Goal: Task Accomplishment & Management: Complete application form

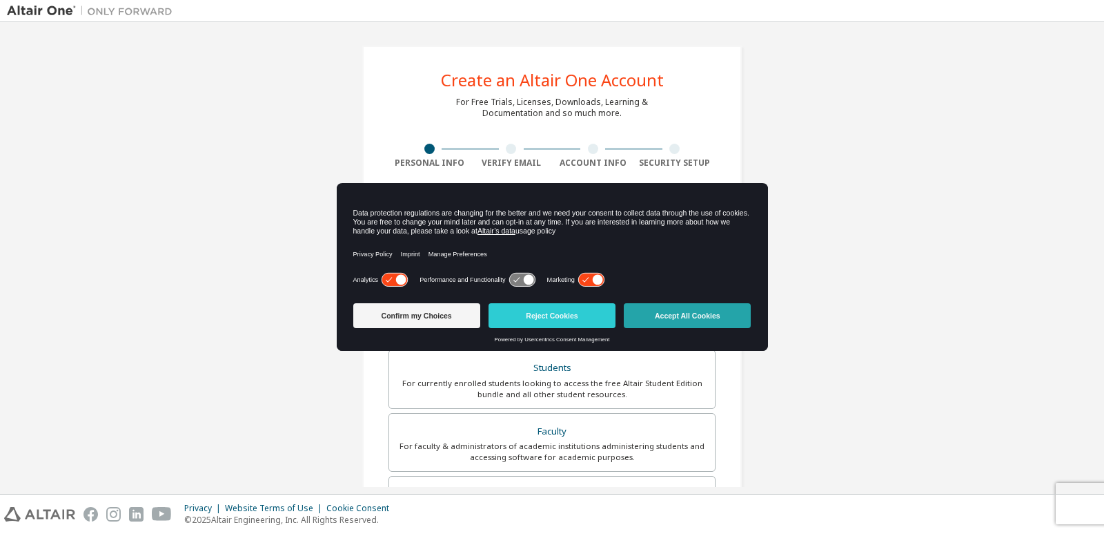
click at [654, 307] on button "Accept All Cookies" at bounding box center [687, 315] width 127 height 25
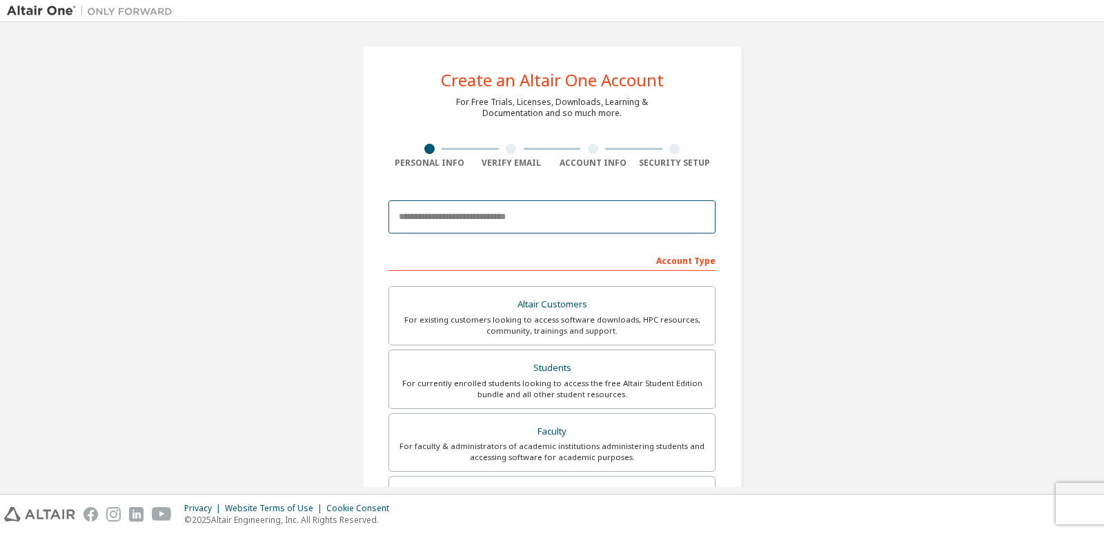
click at [529, 208] on input "email" at bounding box center [552, 216] width 327 height 33
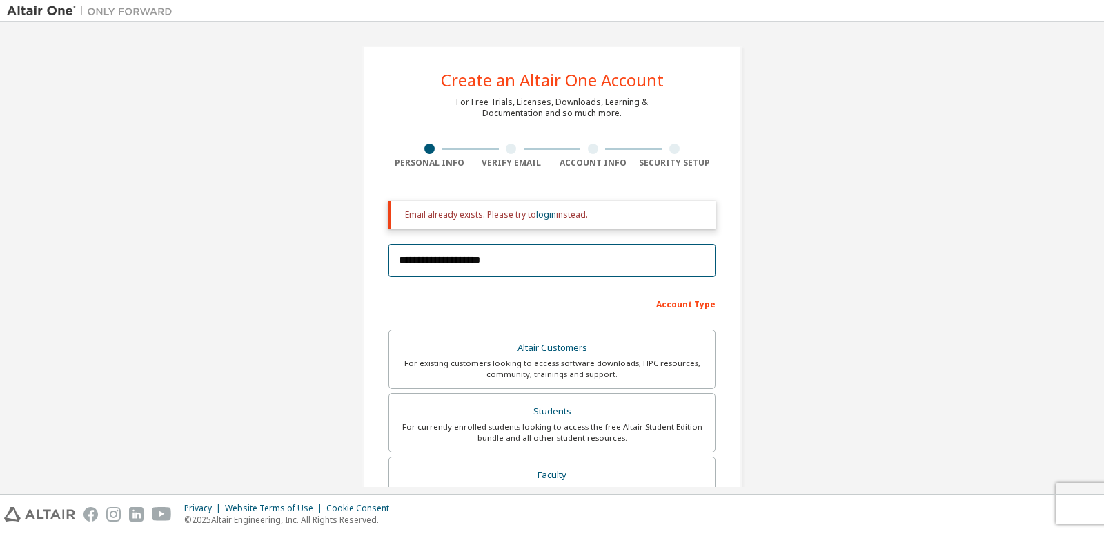
type input "**********"
drag, startPoint x: 402, startPoint y: 214, endPoint x: 596, endPoint y: 215, distance: 194.0
click at [596, 215] on div "Email already exists. Please try to login instead." at bounding box center [555, 214] width 300 height 11
drag, startPoint x: 600, startPoint y: 215, endPoint x: 594, endPoint y: 204, distance: 12.7
click at [594, 204] on div "Email already exists. Please try to login instead." at bounding box center [552, 215] width 327 height 28
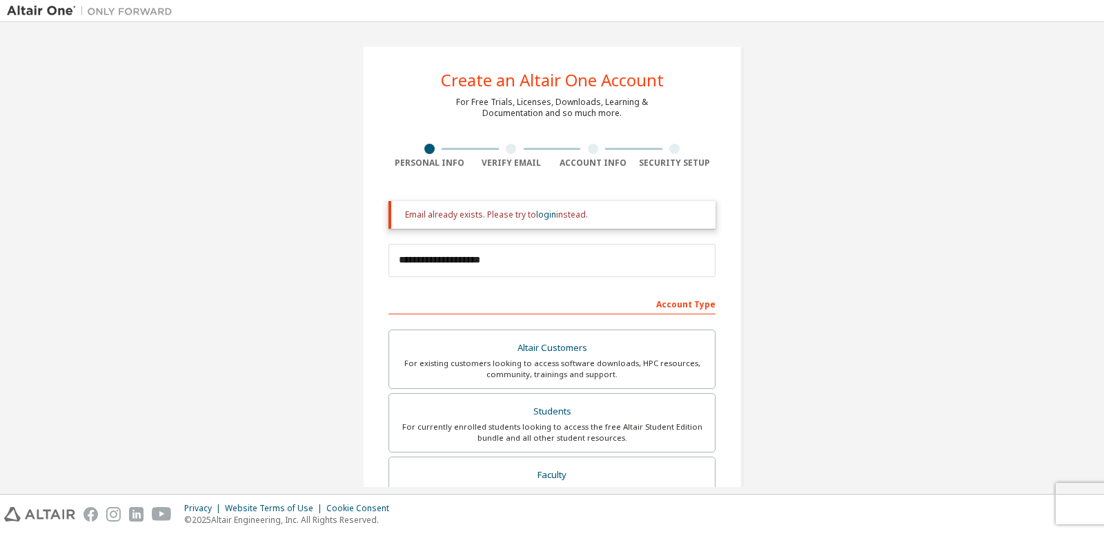
drag, startPoint x: 584, startPoint y: 215, endPoint x: 442, endPoint y: 208, distance: 141.7
click at [422, 210] on div "Email already exists. Please try to login instead." at bounding box center [555, 214] width 300 height 11
click at [544, 215] on link "login" at bounding box center [546, 214] width 20 height 12
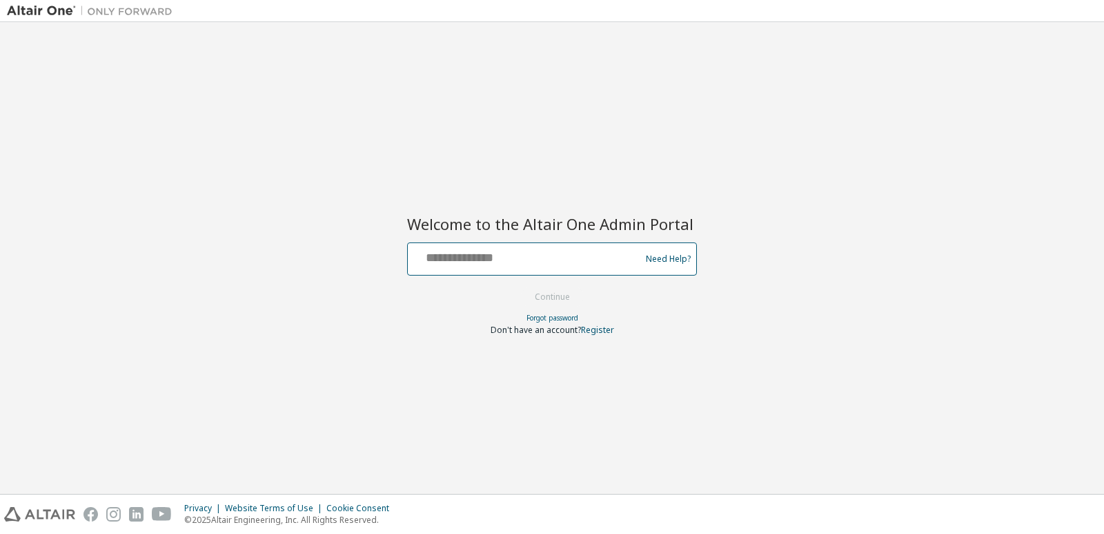
click at [497, 254] on input "text" at bounding box center [526, 256] width 226 height 20
